Goal: Task Accomplishment & Management: Use online tool/utility

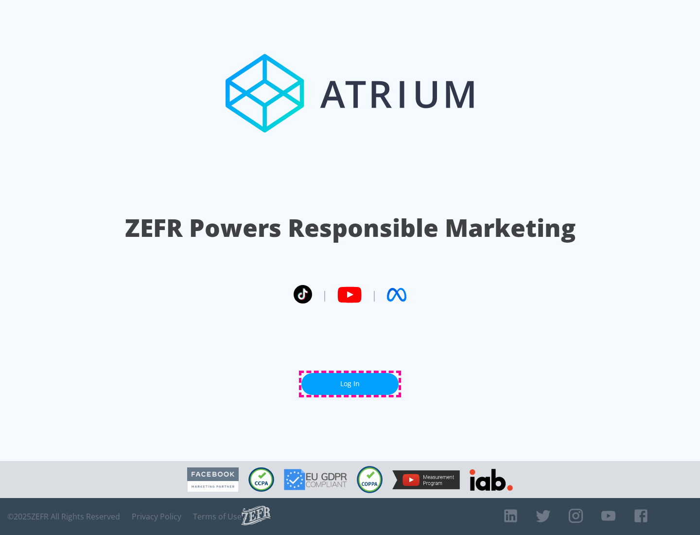
click at [350, 384] on link "Log In" at bounding box center [349, 384] width 97 height 22
